Goal: Find specific page/section: Find specific page/section

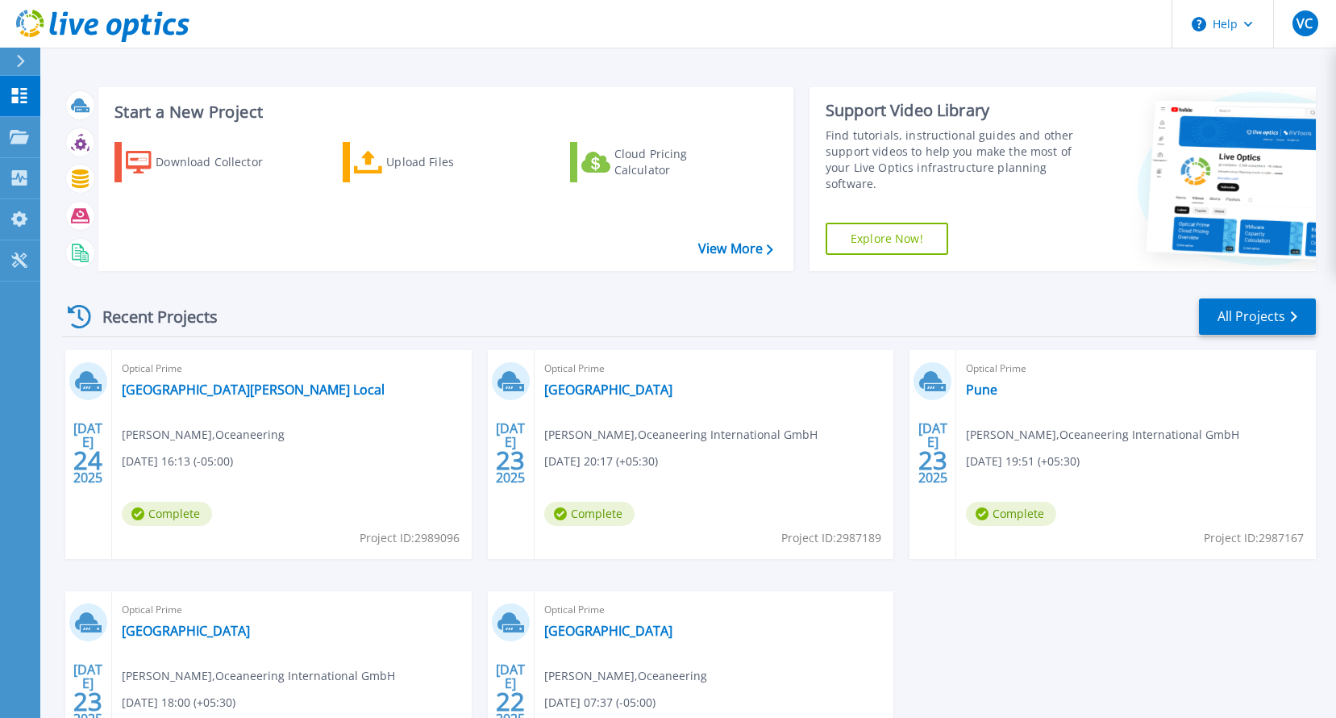
click at [28, 57] on div at bounding box center [28, 61] width 26 height 27
click at [1151, 638] on div "[DATE] Optical Prime St [PERSON_NAME] Local [PERSON_NAME] , Oceaneering [DATE] …" at bounding box center [682, 591] width 1267 height 482
click at [988, 385] on link "Pune" at bounding box center [981, 389] width 31 height 16
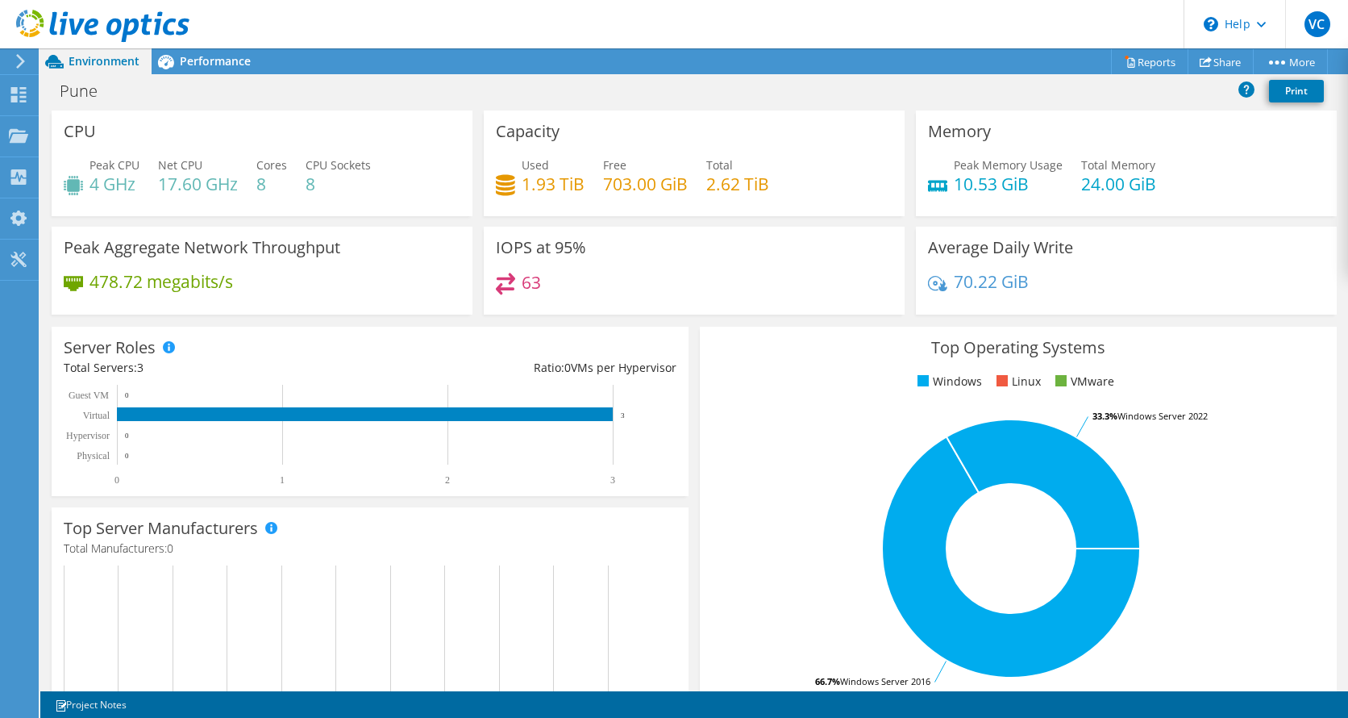
click at [23, 64] on icon at bounding box center [21, 61] width 12 height 15
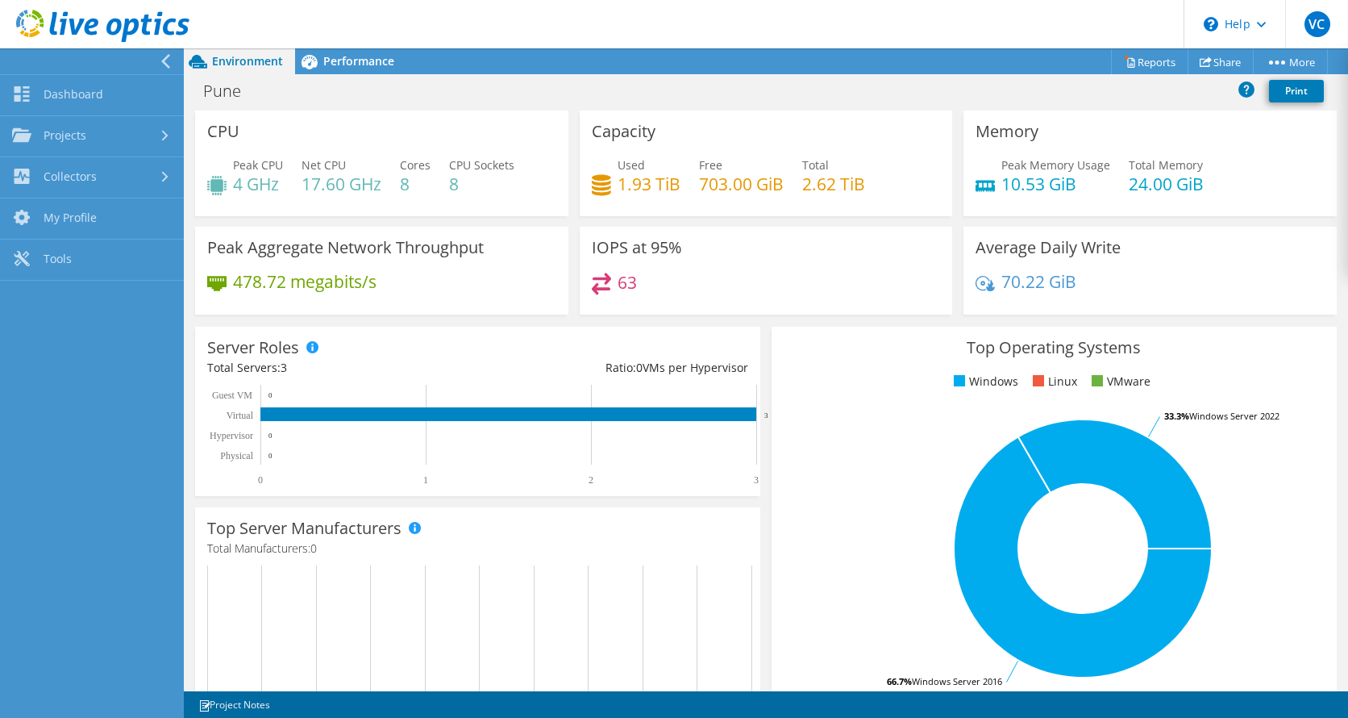
scroll to position [485, 0]
click at [166, 131] on icon at bounding box center [165, 136] width 6 height 10
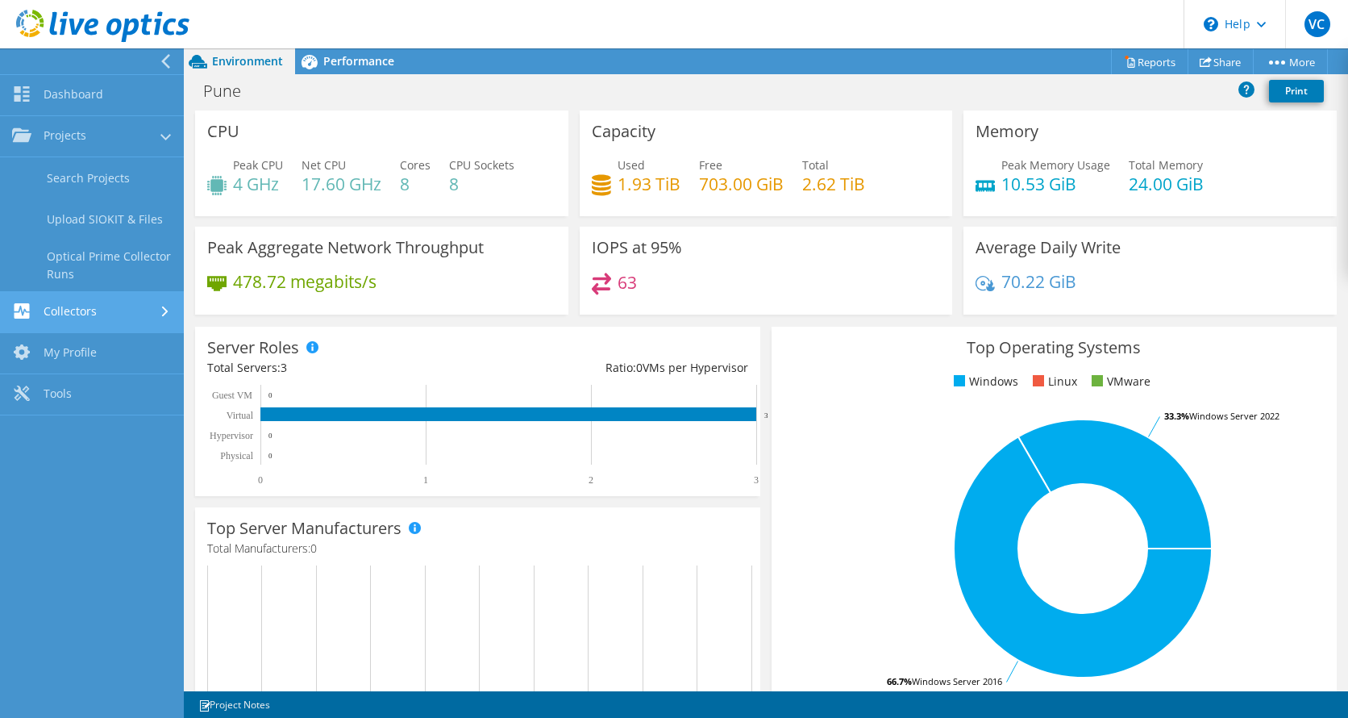
click at [160, 310] on div at bounding box center [167, 311] width 18 height 10
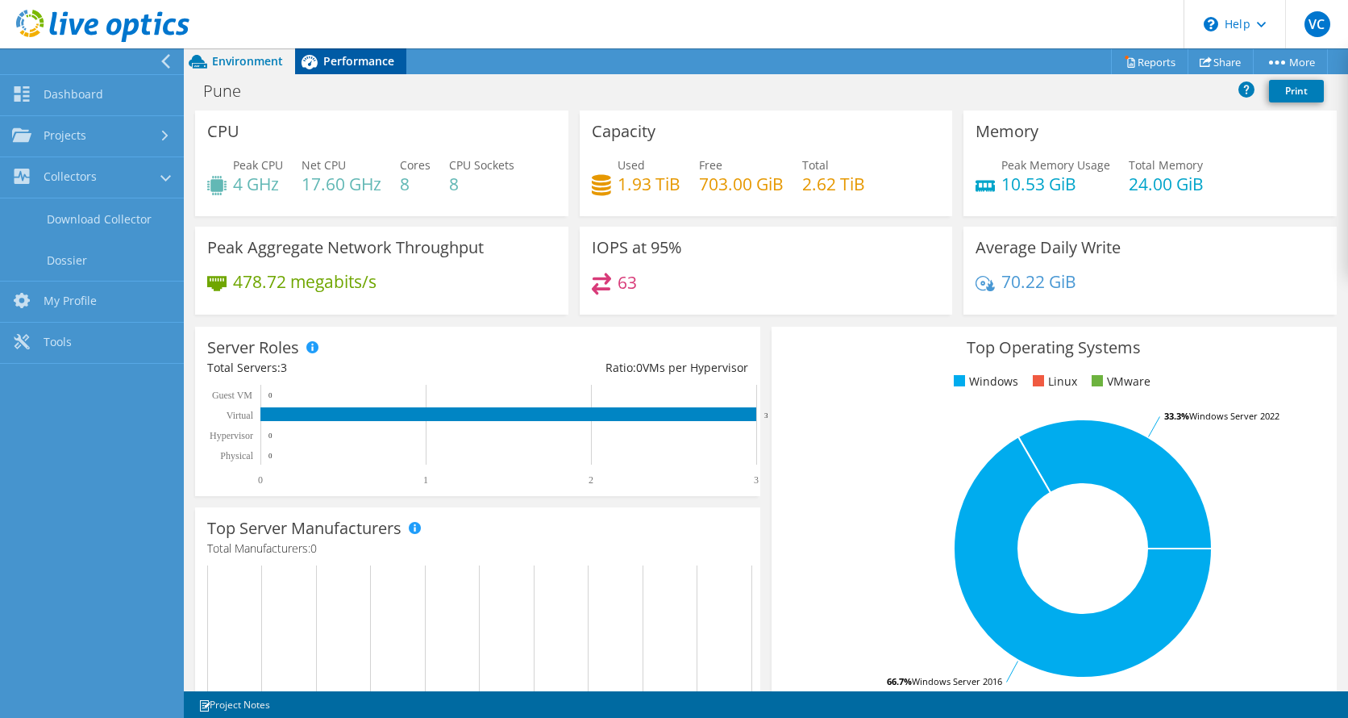
click at [362, 55] on span "Performance" at bounding box center [358, 60] width 71 height 15
